Goal: Check status: Check status

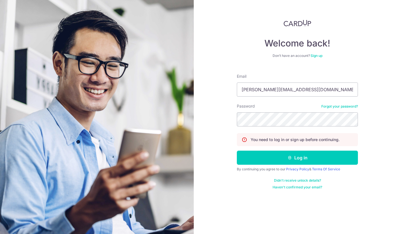
type input "[PERSON_NAME][EMAIL_ADDRESS][DOMAIN_NAME]"
click at [298, 158] on button "Log in" at bounding box center [297, 158] width 121 height 14
click at [284, 158] on button "Log in" at bounding box center [297, 158] width 121 height 14
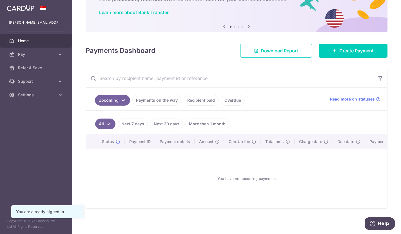
scroll to position [40, 0]
click at [132, 106] on link "Payments on the way" at bounding box center [156, 100] width 49 height 11
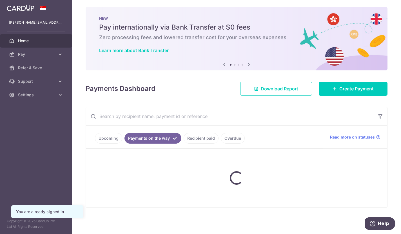
scroll to position [0, 0]
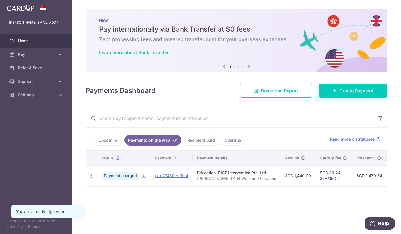
click at [184, 146] on link "Recipient paid" at bounding box center [201, 140] width 35 height 11
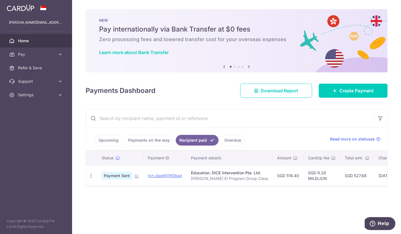
click at [125, 146] on link "Payments on the way" at bounding box center [149, 140] width 49 height 11
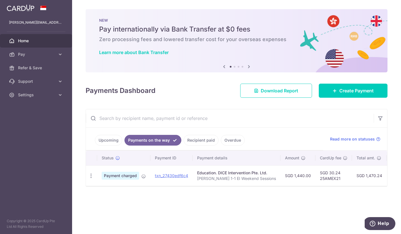
click at [184, 146] on link "Recipient paid" at bounding box center [201, 140] width 35 height 11
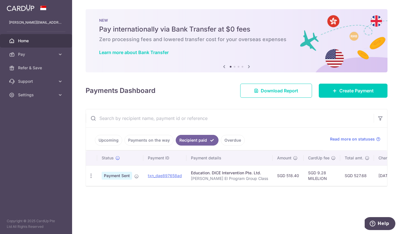
click at [95, 146] on link "Upcoming" at bounding box center [108, 140] width 27 height 11
